Goal: Task Accomplishment & Management: Complete application form

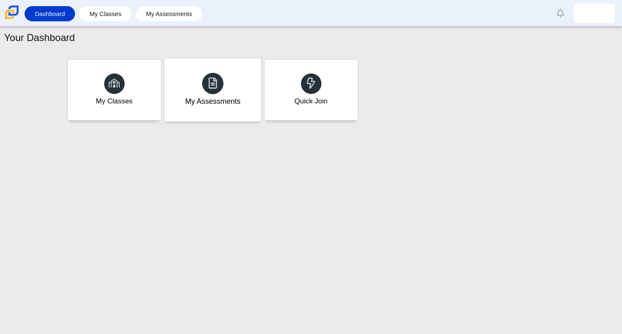
click at [225, 86] on div "My Assessments" at bounding box center [212, 89] width 97 height 63
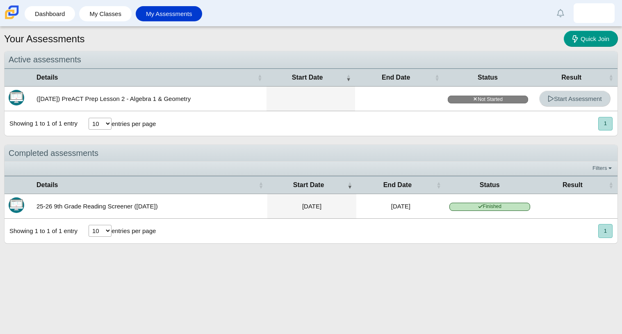
click at [559, 100] on span "Start Assessment" at bounding box center [574, 98] width 54 height 7
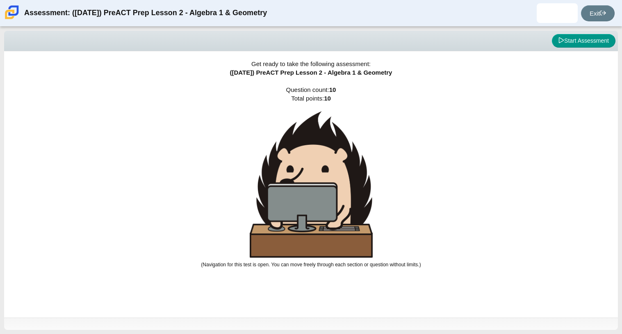
click at [303, 192] on img at bounding box center [311, 184] width 123 height 146
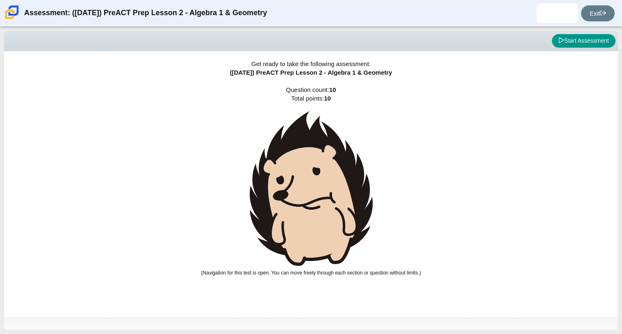
click at [308, 198] on img at bounding box center [311, 188] width 123 height 154
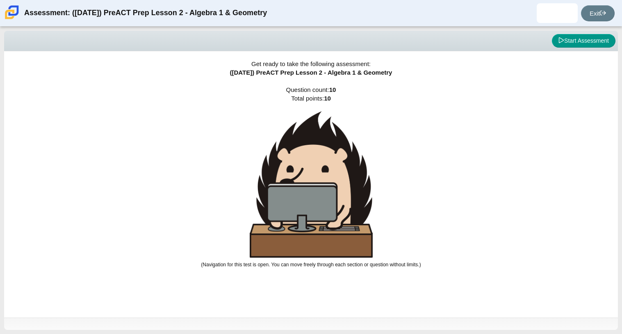
click at [307, 197] on img at bounding box center [311, 184] width 123 height 146
click at [308, 198] on img at bounding box center [311, 184] width 123 height 146
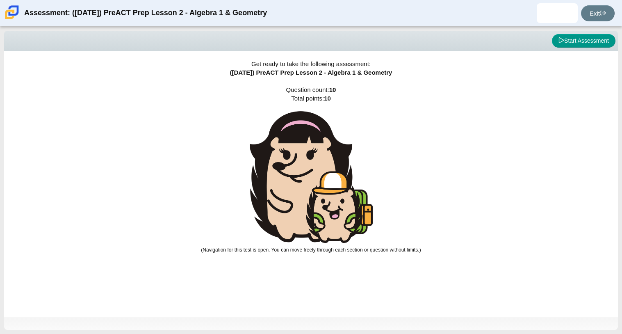
click at [328, 168] on img at bounding box center [311, 177] width 123 height 132
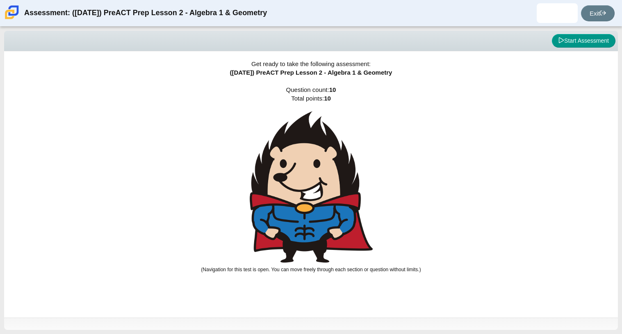
click at [331, 177] on img at bounding box center [311, 186] width 123 height 151
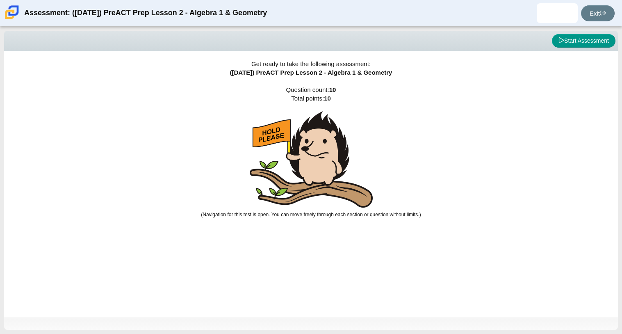
click at [331, 177] on img at bounding box center [311, 159] width 123 height 96
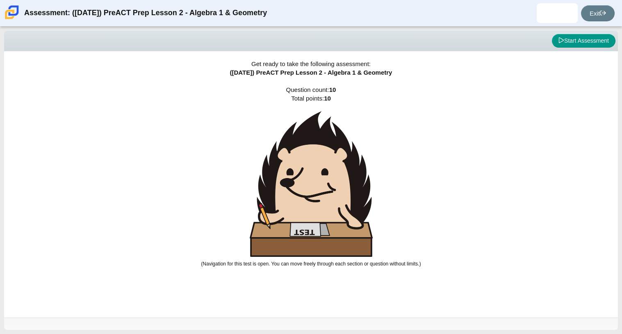
click at [331, 177] on img at bounding box center [311, 183] width 123 height 145
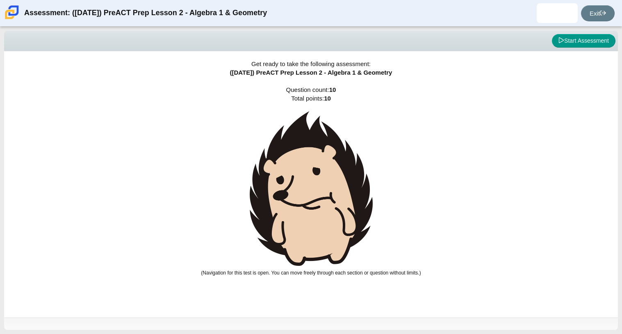
click at [332, 179] on img at bounding box center [311, 188] width 123 height 154
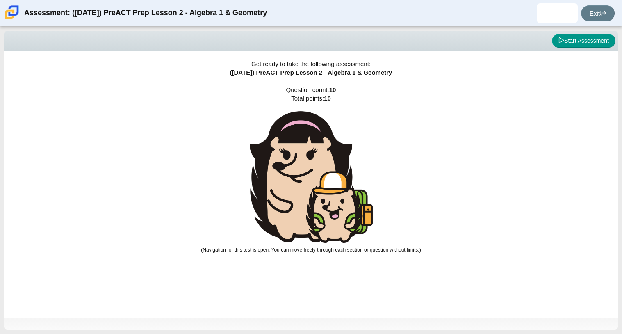
click at [333, 179] on img at bounding box center [311, 177] width 123 height 132
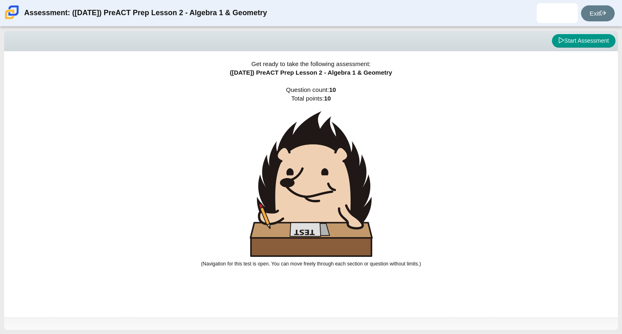
click at [334, 180] on img at bounding box center [311, 183] width 123 height 145
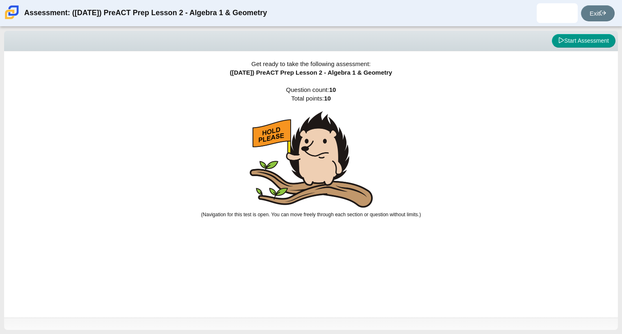
click at [335, 181] on img at bounding box center [311, 159] width 123 height 96
click at [561, 41] on icon at bounding box center [561, 40] width 6 height 6
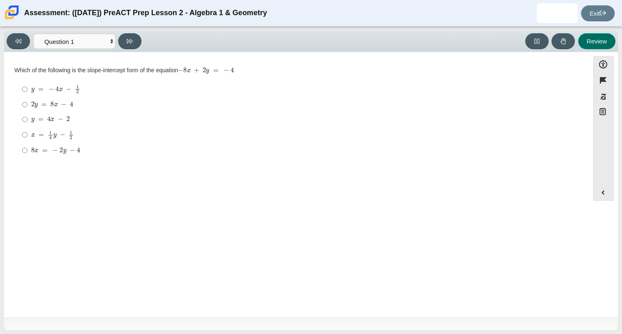
click at [583, 46] on button "Review" at bounding box center [596, 41] width 37 height 16
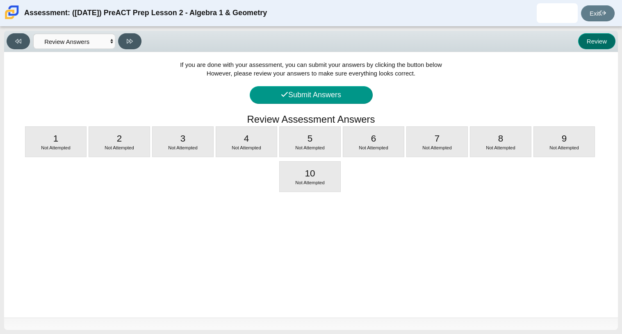
click at [589, 48] on button "Review" at bounding box center [596, 41] width 37 height 16
click at [588, 45] on button "Review" at bounding box center [596, 41] width 37 height 16
click at [17, 45] on button at bounding box center [18, 41] width 23 height 16
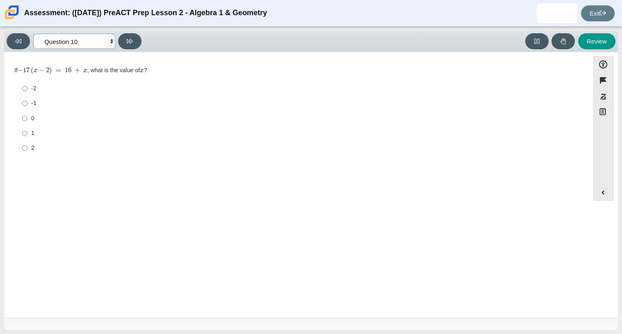
click at [111, 41] on select "Questions Question 1 Question 2 Question 3 Question 4 Question 5 Question 6 Que…" at bounding box center [74, 41] width 82 height 15
select select "bbf5d072-3e0b-44c4-9a12-6e7c9033f65b"
click at [33, 34] on select "Questions Question 1 Question 2 Question 3 Question 4 Question 5 Question 6 Que…" at bounding box center [74, 41] width 82 height 15
click at [64, 128] on mjx-container "x = 1 4 y − 1 2" at bounding box center [52, 134] width 43 height 16
click at [27, 128] on input "x = 1 4 y − 1 2 x = 1 4 y − 1 2" at bounding box center [24, 135] width 5 height 16
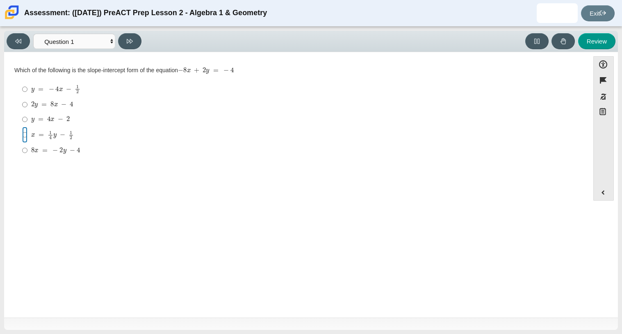
radio input "true"
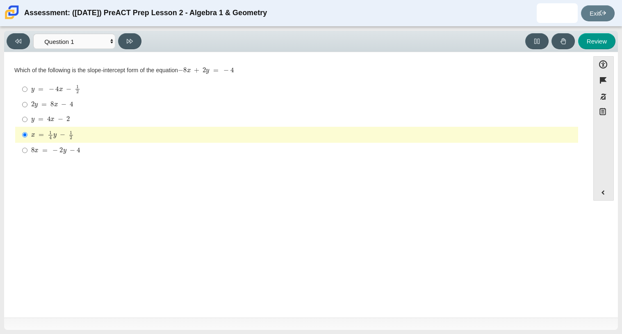
click at [122, 93] on div "y = − 4 x − 1 2" at bounding box center [302, 88] width 543 height 9
click at [27, 93] on input "y = − 4 x − 1 2 y = − 4 x − 1 2" at bounding box center [24, 89] width 5 height 16
radio input "true"
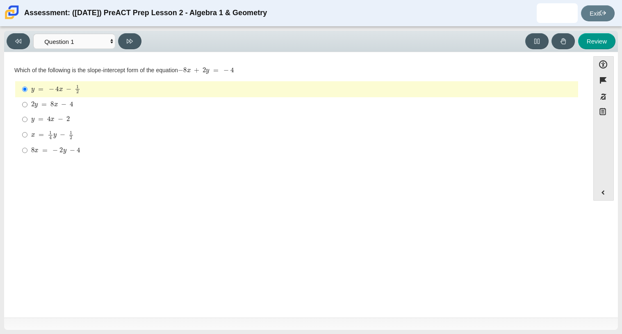
click at [132, 112] on label "y = 4 x − 2 y = 4 x − 2" at bounding box center [296, 119] width 561 height 15
click at [27, 112] on input "y = 4 x − 2 y = 4 x − 2" at bounding box center [24, 119] width 5 height 15
radio input "true"
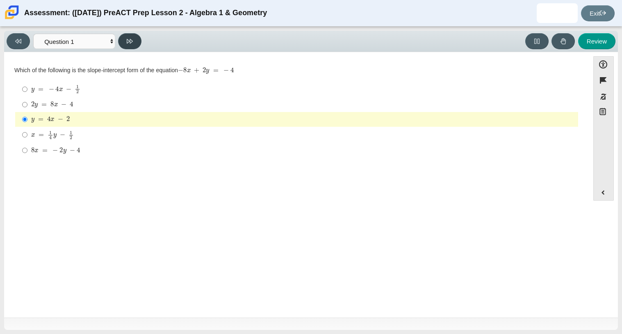
click at [139, 42] on button at bounding box center [129, 41] width 23 height 16
select select "ed62e223-81bd-4cbf-ab48-ab975844bd1f"
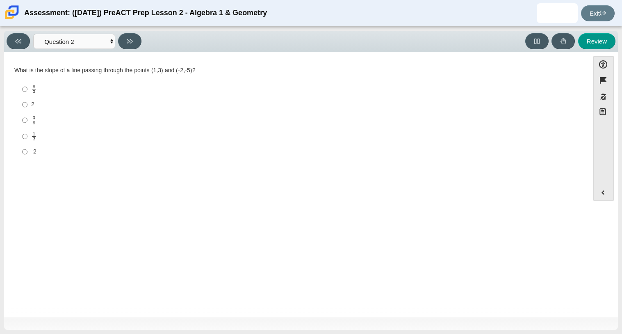
click at [41, 91] on div "8 3" at bounding box center [302, 88] width 543 height 9
click at [27, 91] on input "8 3 8 thirds" at bounding box center [24, 89] width 5 height 16
radio input "true"
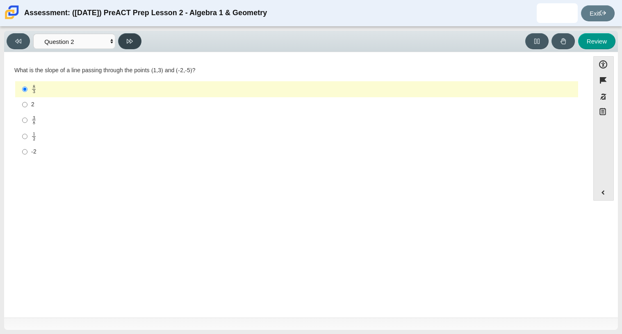
click at [137, 42] on button at bounding box center [129, 41] width 23 height 16
select select "97f4f5fa-a52e-4fed-af51-565bfcdf47cb"
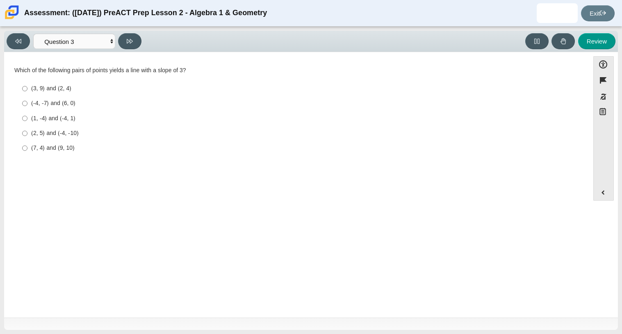
click at [66, 115] on div "(1, -4) and (-4, 1)" at bounding box center [302, 118] width 543 height 8
click at [27, 115] on input "(1, -4) and (-4, 1) (1, -4) and (-4, 1)" at bounding box center [24, 118] width 5 height 15
radio input "true"
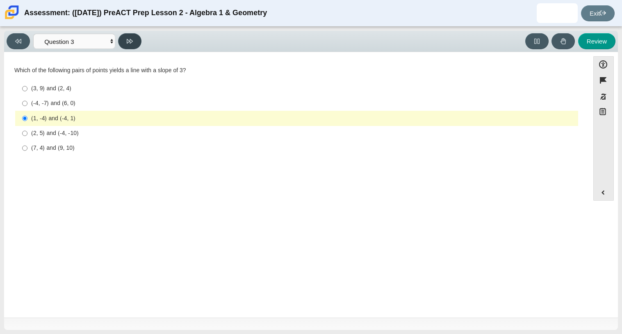
click at [127, 42] on icon at bounding box center [130, 41] width 6 height 5
select select "89427bb7-e313-4f00-988f-8b8255897029"
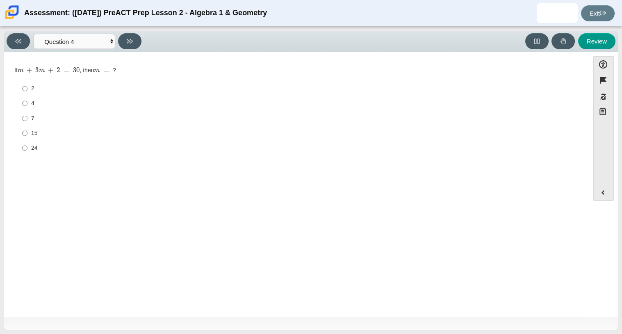
click at [34, 120] on div "7" at bounding box center [302, 118] width 543 height 8
click at [27, 120] on input "7 7" at bounding box center [24, 118] width 5 height 15
radio input "true"
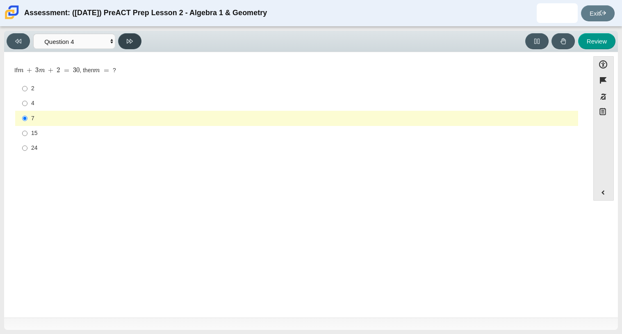
click at [126, 42] on button at bounding box center [129, 41] width 23 height 16
select select "489dcffd-4e6a-49cf-a9d6-ad1d4a911a4e"
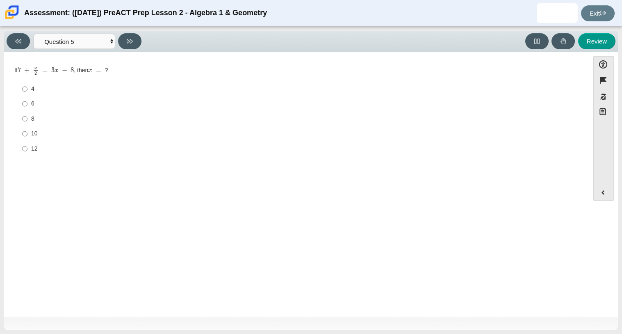
click at [27, 134] on label "10 10" at bounding box center [296, 133] width 561 height 15
click at [27, 134] on input "10 10" at bounding box center [24, 133] width 5 height 15
radio input "true"
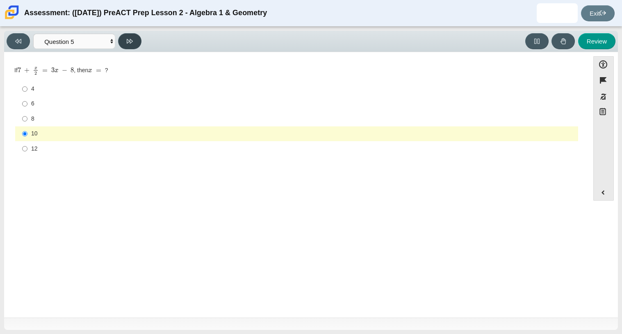
click at [131, 44] on button at bounding box center [129, 41] width 23 height 16
select select "210571de-36a6-4d8e-a361-ceff8ef801dc"
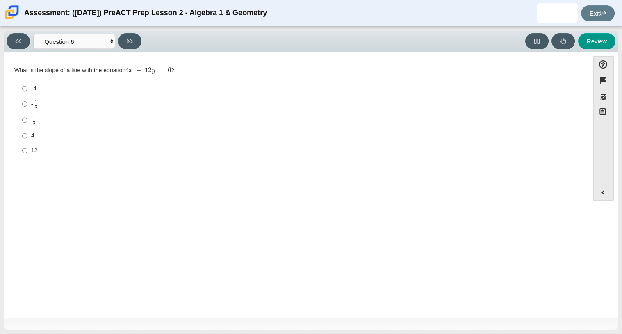
click at [98, 135] on div "4" at bounding box center [302, 136] width 543 height 8
click at [27, 135] on input "4 4" at bounding box center [24, 135] width 5 height 15
radio input "true"
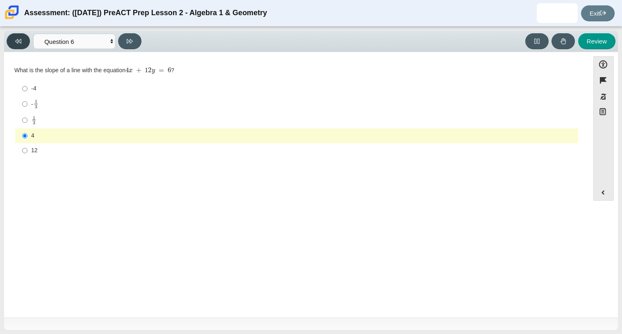
click at [24, 45] on button at bounding box center [18, 41] width 23 height 16
select select "489dcffd-4e6a-49cf-a9d6-ad1d4a911a4e"
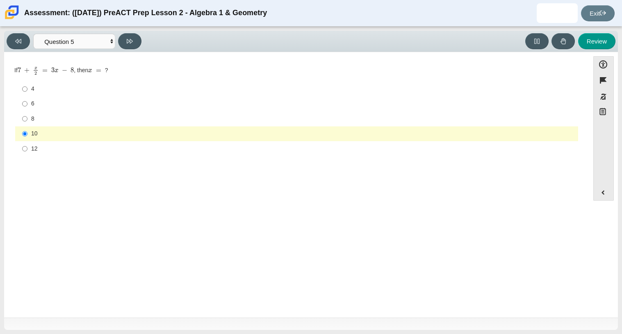
click at [69, 150] on div "12" at bounding box center [302, 149] width 543 height 8
click at [27, 150] on input "12 12" at bounding box center [24, 148] width 5 height 15
radio input "true"
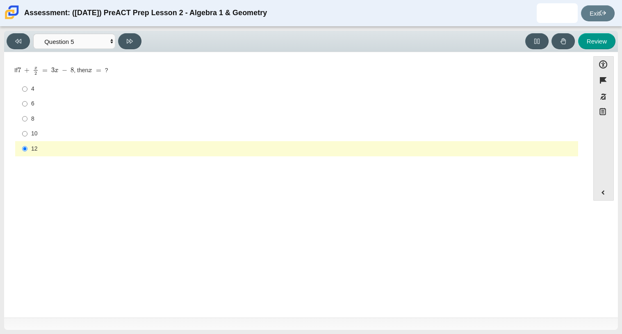
click at [67, 136] on div "10" at bounding box center [302, 133] width 543 height 8
click at [27, 136] on input "10 10" at bounding box center [24, 133] width 5 height 15
radio input "true"
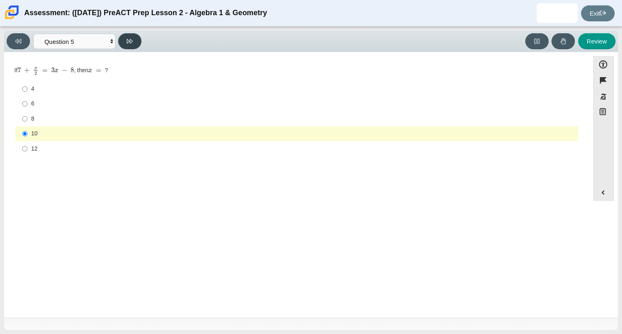
click at [119, 39] on button at bounding box center [129, 41] width 23 height 16
select select "210571de-36a6-4d8e-a361-ceff8ef801dc"
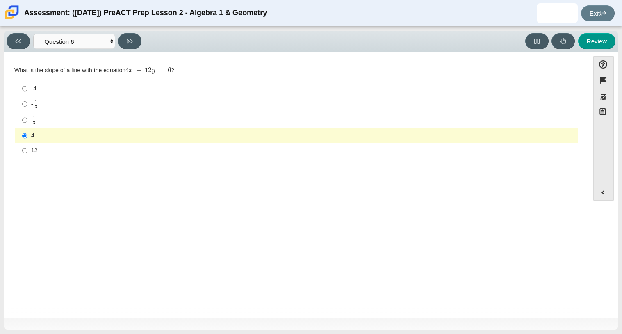
click at [56, 125] on div "1 3" at bounding box center [302, 120] width 543 height 9
click at [27, 125] on input "1 3 1 third" at bounding box center [24, 120] width 5 height 16
radio input "true"
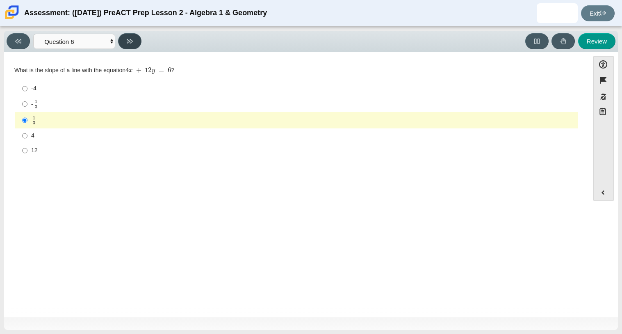
click at [123, 44] on button at bounding box center [129, 41] width 23 height 16
select select "ec95ace6-bebc-42b8-9428-40567494d4da"
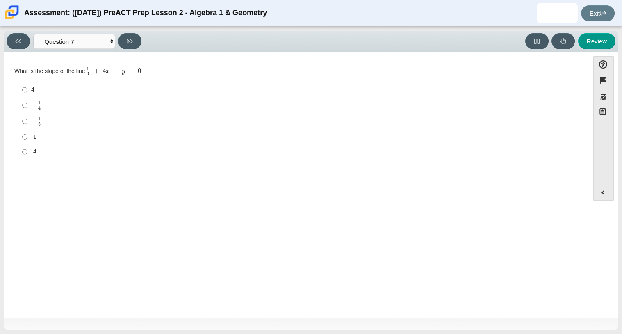
click at [31, 136] on div "-1" at bounding box center [302, 137] width 543 height 8
click at [27, 136] on input "-1 -1" at bounding box center [24, 136] width 5 height 15
radio input "true"
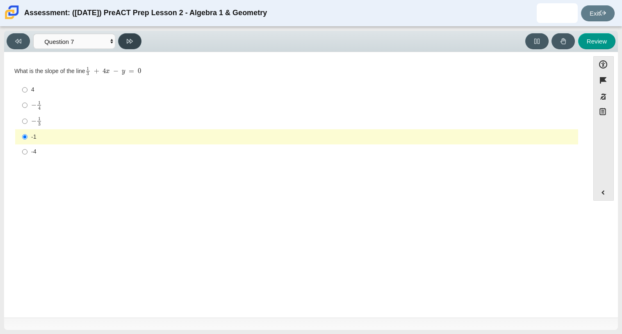
click at [120, 38] on button at bounding box center [129, 41] width 23 height 16
select select "ce81fe10-bf29-4b5e-8bd7-4f47f2fed4d8"
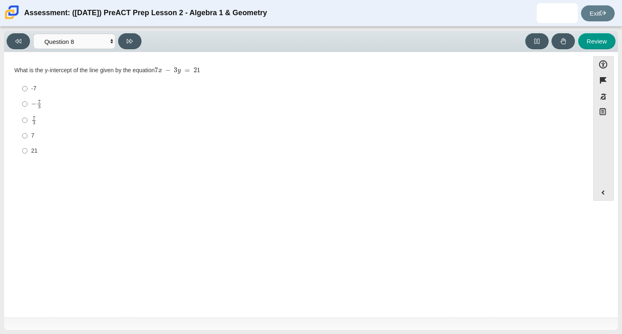
click at [48, 117] on div "7 3" at bounding box center [302, 120] width 543 height 9
click at [27, 117] on input "7 3 7 thirds" at bounding box center [24, 120] width 5 height 16
radio input "true"
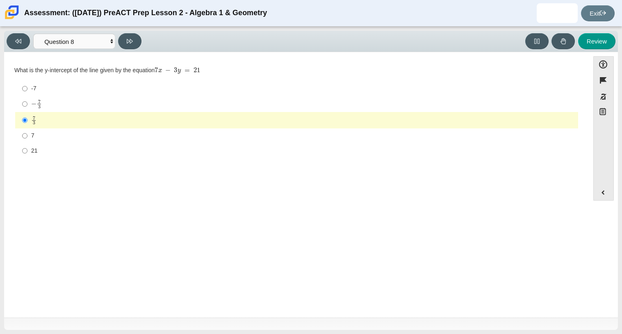
click at [61, 146] on label "21 21" at bounding box center [296, 150] width 561 height 15
click at [27, 146] on input "21 21" at bounding box center [24, 150] width 5 height 15
radio input "true"
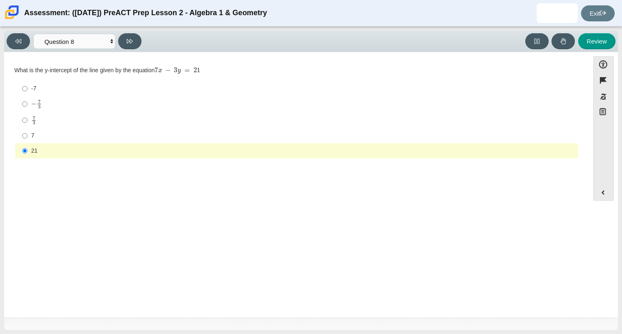
click at [51, 135] on div "7" at bounding box center [302, 136] width 543 height 8
click at [27, 135] on input "7 7" at bounding box center [24, 135] width 5 height 15
radio input "true"
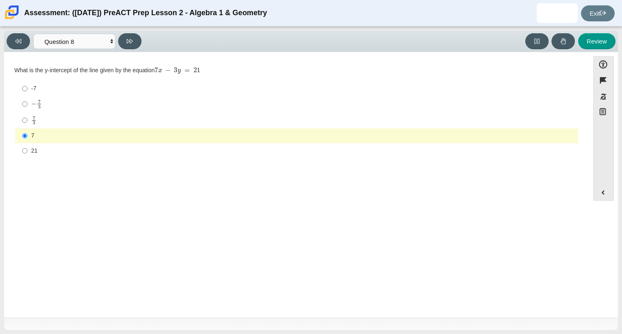
click at [41, 105] on mjx-frac "Assessment items" at bounding box center [38, 104] width 5 height 9
click at [27, 105] on input "− 7 3 negative 7 thirds" at bounding box center [24, 104] width 5 height 16
radio input "true"
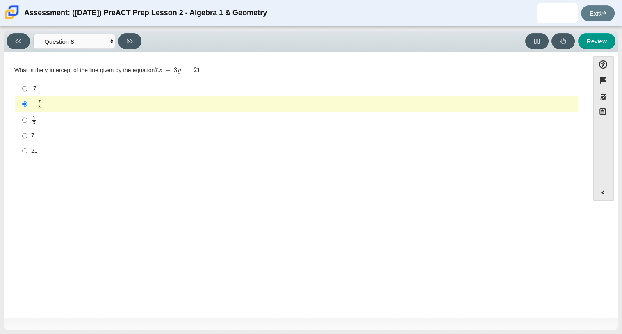
click at [60, 83] on label "-7 -7" at bounding box center [296, 88] width 561 height 15
click at [27, 83] on input "-7 -7" at bounding box center [24, 88] width 5 height 15
radio input "true"
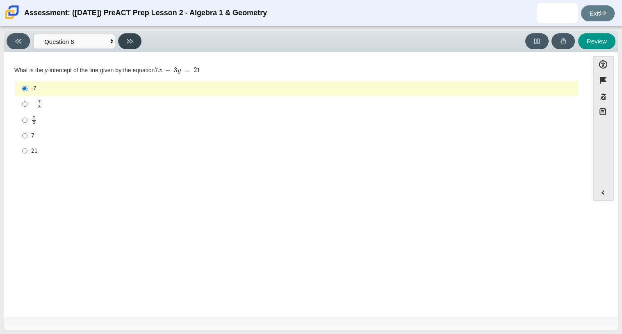
click at [127, 46] on button at bounding box center [129, 41] width 23 height 16
select select "14773eaf-2ca1-47ae-afe7-a624a56f34b3"
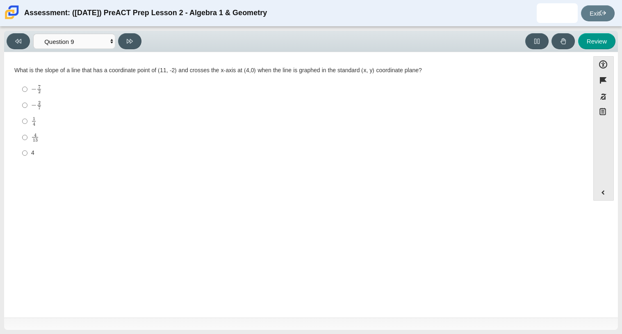
click at [31, 140] on mjx-frac "Assessment items" at bounding box center [35, 137] width 8 height 9
click at [27, 140] on input "4 13 4 over 13" at bounding box center [24, 137] width 5 height 16
radio input "true"
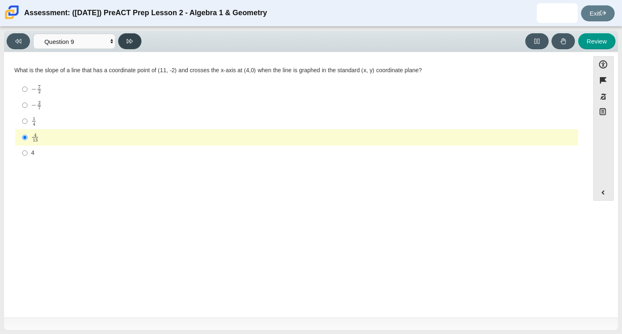
click at [132, 42] on icon at bounding box center [130, 41] width 6 height 6
select select "96b71634-eacb-4f7e-8aef-411727d9bcba"
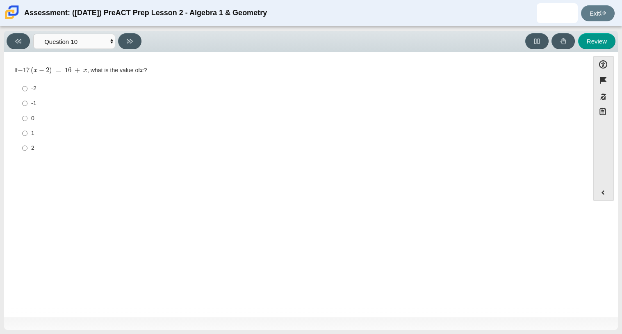
click at [52, 144] on div "2" at bounding box center [302, 148] width 543 height 8
click at [27, 144] on input "2 2" at bounding box center [24, 148] width 5 height 15
radio input "true"
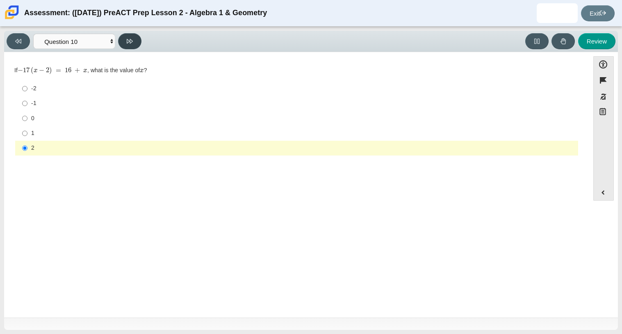
click at [132, 41] on icon at bounding box center [130, 41] width 6 height 6
select select "review"
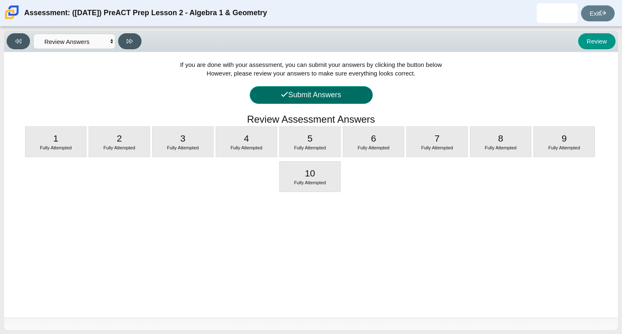
click at [344, 94] on button "Submit Answers" at bounding box center [311, 95] width 123 height 18
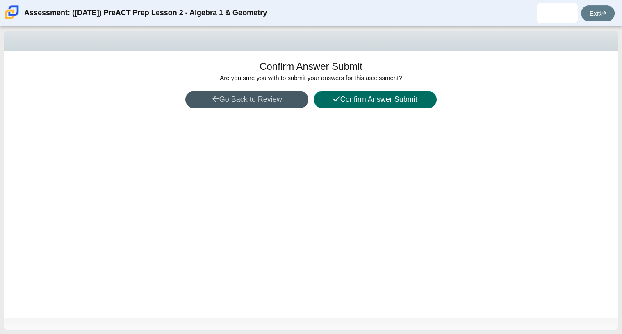
click at [345, 98] on button "Confirm Answer Submit" at bounding box center [374, 100] width 123 height 18
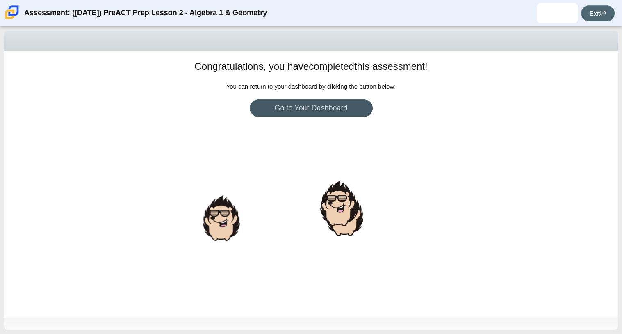
click at [588, 14] on link "Exit" at bounding box center [598, 13] width 34 height 16
